Goal: Task Accomplishment & Management: Manage account settings

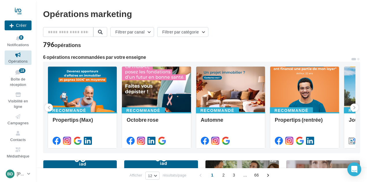
click at [18, 60] on span "Opérations" at bounding box center [17, 61] width 19 height 5
click at [15, 122] on span "Campagnes" at bounding box center [18, 123] width 21 height 5
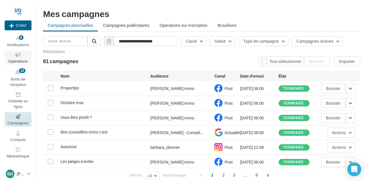
click at [17, 59] on link "Opérations" at bounding box center [18, 58] width 27 height 14
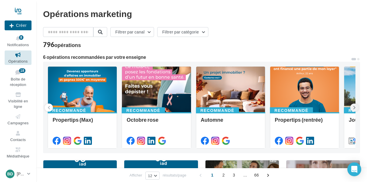
click at [355, 106] on icon at bounding box center [354, 108] width 3 height 6
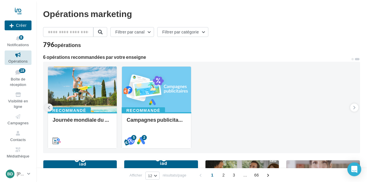
click at [51, 106] on button at bounding box center [49, 108] width 8 height 8
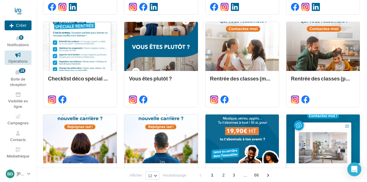
scroll to position [289, 0]
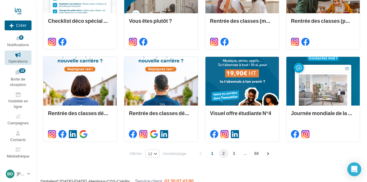
click at [223, 154] on span "2" at bounding box center [223, 153] width 9 height 9
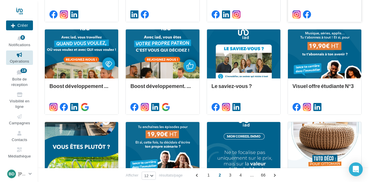
scroll to position [224, 0]
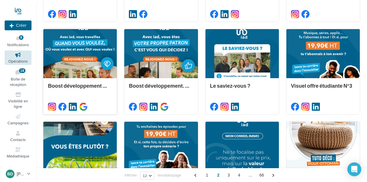
click at [83, 77] on div at bounding box center [79, 53] width 73 height 49
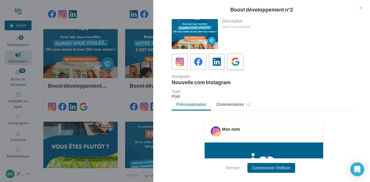
click at [234, 63] on icon at bounding box center [235, 62] width 8 height 8
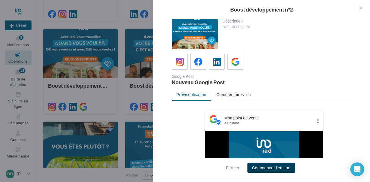
click at [270, 164] on button "Commencer l'édition" at bounding box center [272, 168] width 48 height 10
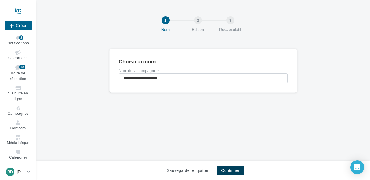
click at [236, 169] on button "Continuer" at bounding box center [231, 170] width 28 height 10
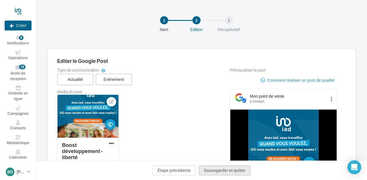
click at [226, 169] on button "Sauvegarder et quitter" at bounding box center [224, 170] width 51 height 10
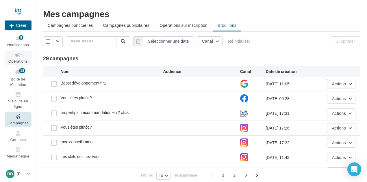
click at [20, 62] on span "Opérations" at bounding box center [17, 61] width 19 height 5
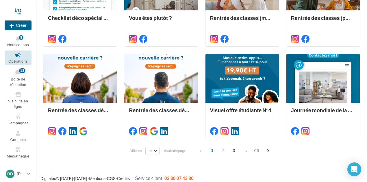
scroll to position [297, 0]
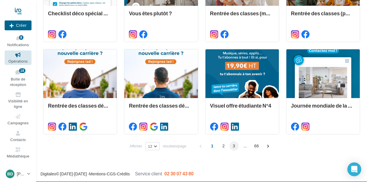
click at [235, 144] on span "3" at bounding box center [234, 146] width 9 height 9
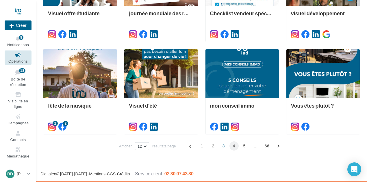
click at [232, 147] on span "4" at bounding box center [234, 146] width 9 height 9
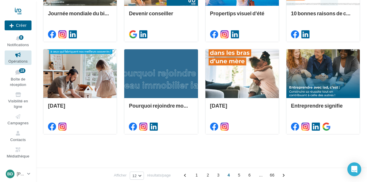
scroll to position [137, 0]
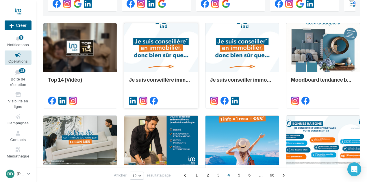
click at [168, 44] on div at bounding box center [160, 47] width 73 height 49
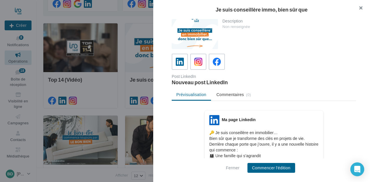
click at [361, 8] on button "button" at bounding box center [358, 8] width 23 height 17
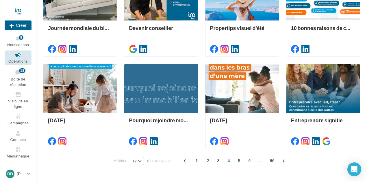
scroll to position [297, 0]
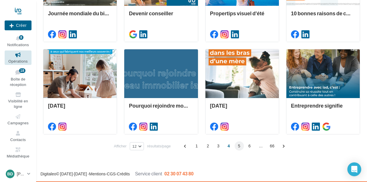
click at [238, 146] on span "5" at bounding box center [239, 146] width 9 height 9
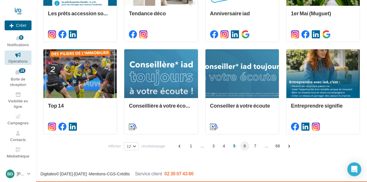
click at [245, 145] on span "6" at bounding box center [244, 146] width 9 height 9
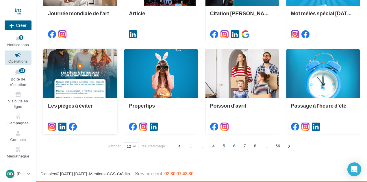
click at [81, 82] on div at bounding box center [79, 73] width 73 height 49
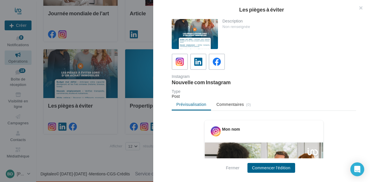
scroll to position [29, 0]
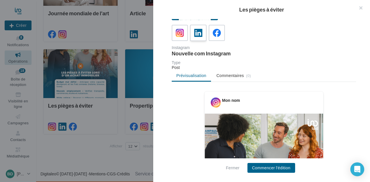
click at [198, 33] on icon at bounding box center [198, 33] width 8 height 8
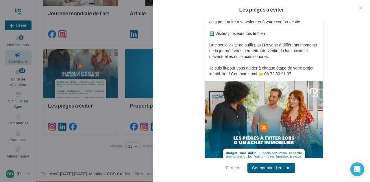
scroll to position [228, 0]
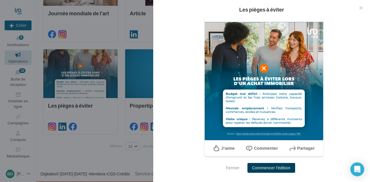
click at [273, 169] on button "Commencer l'édition" at bounding box center [272, 168] width 48 height 10
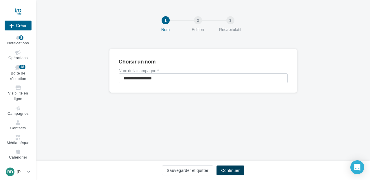
click at [233, 169] on button "Continuer" at bounding box center [231, 170] width 28 height 10
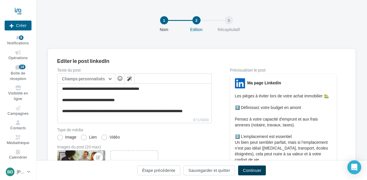
click at [252, 170] on button "Continuer" at bounding box center [252, 170] width 28 height 10
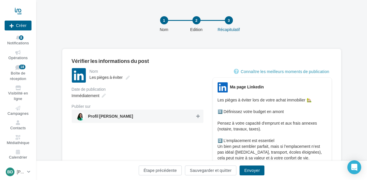
click at [197, 116] on icon at bounding box center [197, 116] width 3 height 4
click at [252, 172] on button "Envoyer" at bounding box center [252, 170] width 25 height 10
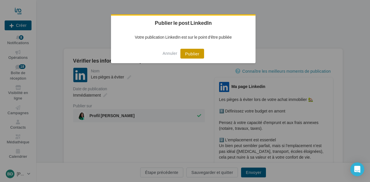
click at [196, 57] on button "Publier" at bounding box center [191, 54] width 23 height 10
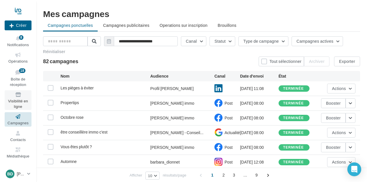
click at [25, 100] on span "Visibilité en ligne" at bounding box center [18, 104] width 20 height 10
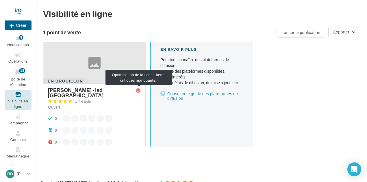
click at [137, 91] on icon at bounding box center [138, 90] width 5 height 5
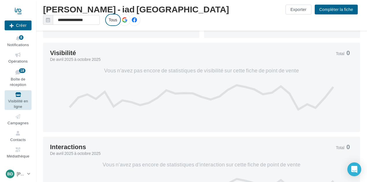
scroll to position [76, 0]
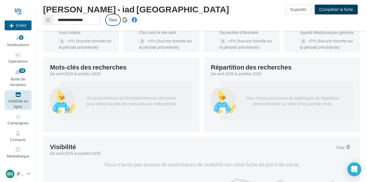
click at [342, 11] on button "Compléter la fiche" at bounding box center [336, 10] width 43 height 10
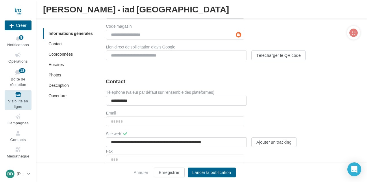
scroll to position [201, 0]
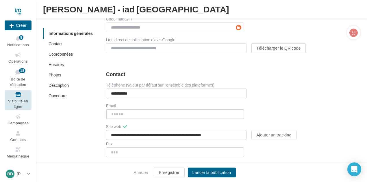
click at [153, 115] on input "Email" at bounding box center [175, 115] width 138 height 10
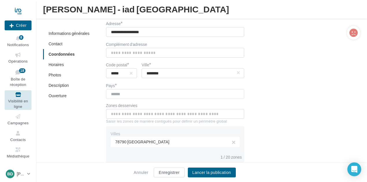
scroll to position [374, 0]
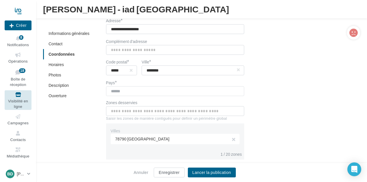
type input "**********"
click at [199, 111] on input "text" at bounding box center [175, 111] width 138 height 10
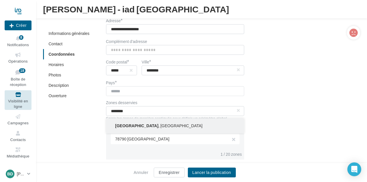
click at [135, 125] on button "[GEOGRAPHIC_DATA] , [GEOGRAPHIC_DATA]" at bounding box center [175, 126] width 138 height 15
type input "**********"
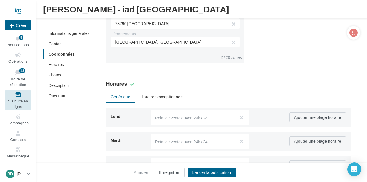
scroll to position [548, 0]
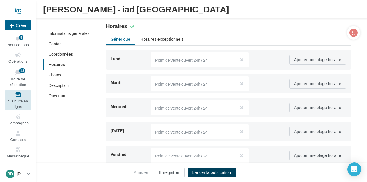
click at [208, 172] on button "Lancer la publication" at bounding box center [212, 173] width 48 height 10
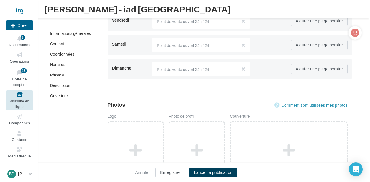
scroll to position [750, 0]
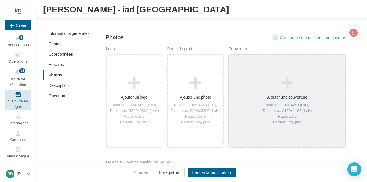
click at [288, 89] on div "Ajouter une couverture Taille min: 800x450 (LxH) Taille max: 2120x1192 (LxH) Ra…" at bounding box center [287, 101] width 116 height 54
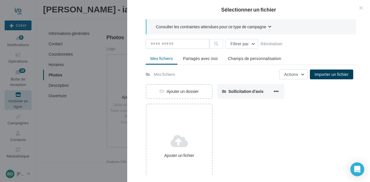
click at [328, 72] on span "Importer un fichier" at bounding box center [332, 74] width 34 height 5
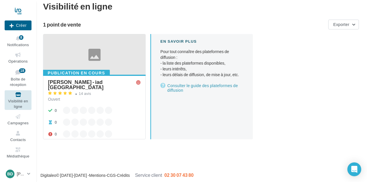
scroll to position [9, 0]
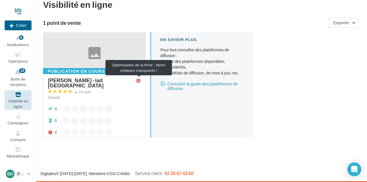
click at [139, 81] on icon at bounding box center [138, 81] width 5 height 5
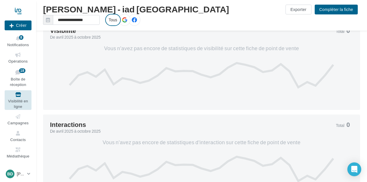
scroll to position [216, 0]
click at [330, 10] on button "Compléter la fiche" at bounding box center [336, 10] width 43 height 10
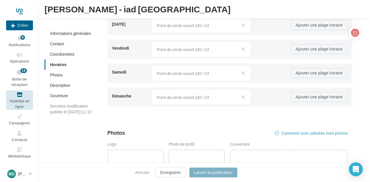
scroll to position [795, 0]
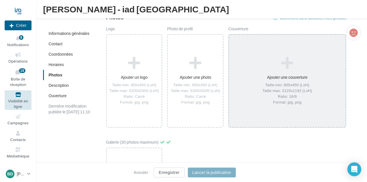
click at [283, 75] on div "Ajouter une couverture Taille min: 800x450 (LxH) Taille max: 2120x1192 (LxH) Ra…" at bounding box center [287, 81] width 116 height 54
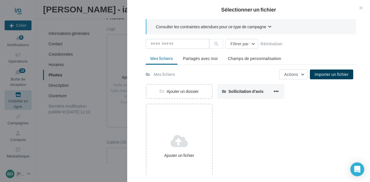
click at [325, 74] on span "Importer un fichier" at bounding box center [332, 74] width 34 height 5
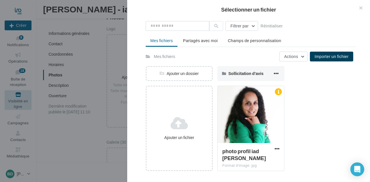
scroll to position [0, 0]
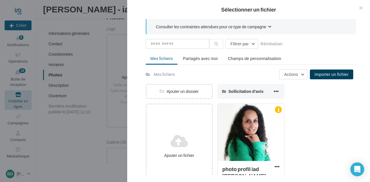
click at [258, 25] on span "Consulter les contraintes attendues pour ce type de campagne" at bounding box center [211, 27] width 110 height 6
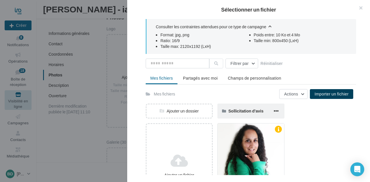
click at [240, 108] on div "Sollicitation d'avis" at bounding box center [250, 111] width 44 height 6
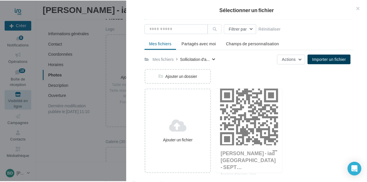
scroll to position [38, 0]
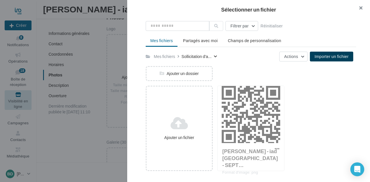
click at [360, 9] on button "button" at bounding box center [358, 8] width 23 height 17
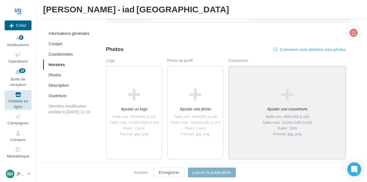
scroll to position [737, 0]
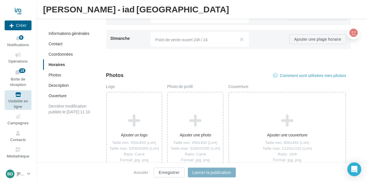
click at [354, 33] on icon at bounding box center [354, 33] width 8 height 9
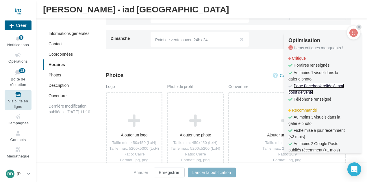
click at [326, 85] on link "Page Facebook reliée à mon point de vente" at bounding box center [317, 89] width 56 height 11
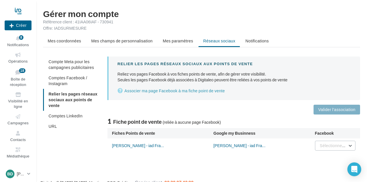
click at [326, 145] on span "Sélectionner une page" at bounding box center [341, 145] width 42 height 5
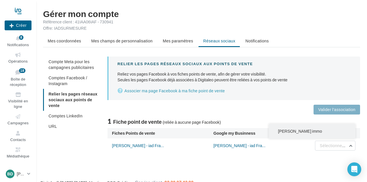
click at [317, 131] on span "Barbara Dionnet immo" at bounding box center [300, 131] width 44 height 5
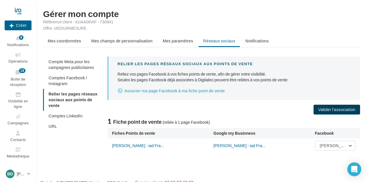
click at [331, 110] on button "Valider l'association" at bounding box center [337, 110] width 47 height 10
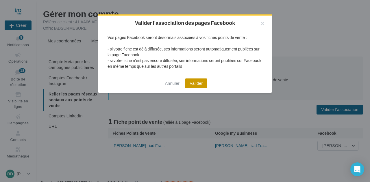
click at [206, 84] on button "Valider" at bounding box center [196, 84] width 22 height 10
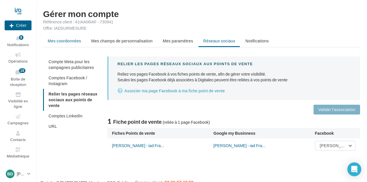
click at [73, 43] on span "Mes coordonnées" at bounding box center [65, 40] width 34 height 5
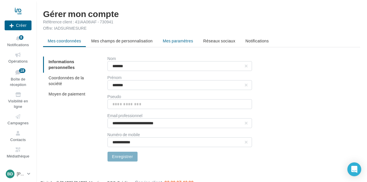
click at [182, 43] on li "Mes paramètres" at bounding box center [178, 41] width 40 height 10
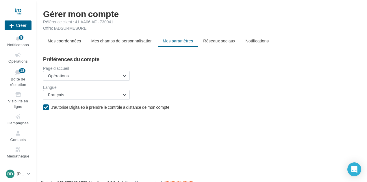
scroll to position [9, 0]
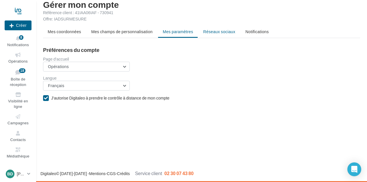
click at [229, 30] on span "Réseaux sociaux" at bounding box center [219, 31] width 32 height 5
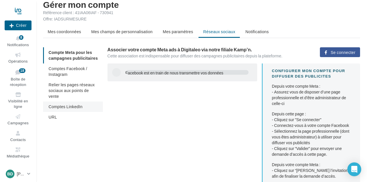
click at [85, 105] on li "Comptes LinkedIn" at bounding box center [73, 107] width 60 height 10
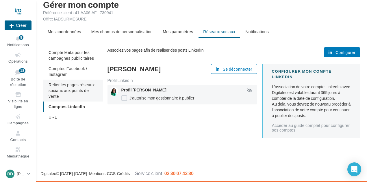
click at [80, 89] on span "Relier les pages réseaux sociaux aux points de vente" at bounding box center [72, 90] width 46 height 16
